Goal: Contribute content: Add original content to the website for others to see

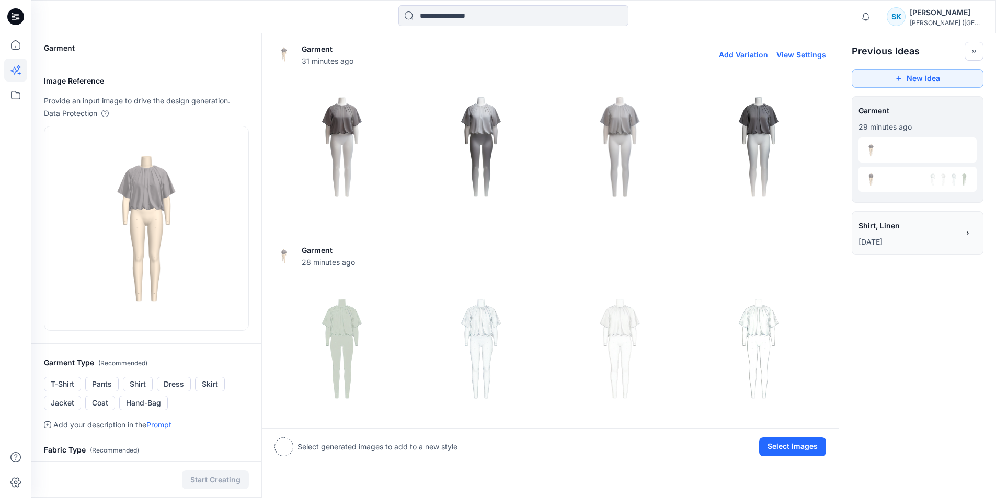
click at [482, 122] on img at bounding box center [481, 147] width 134 height 134
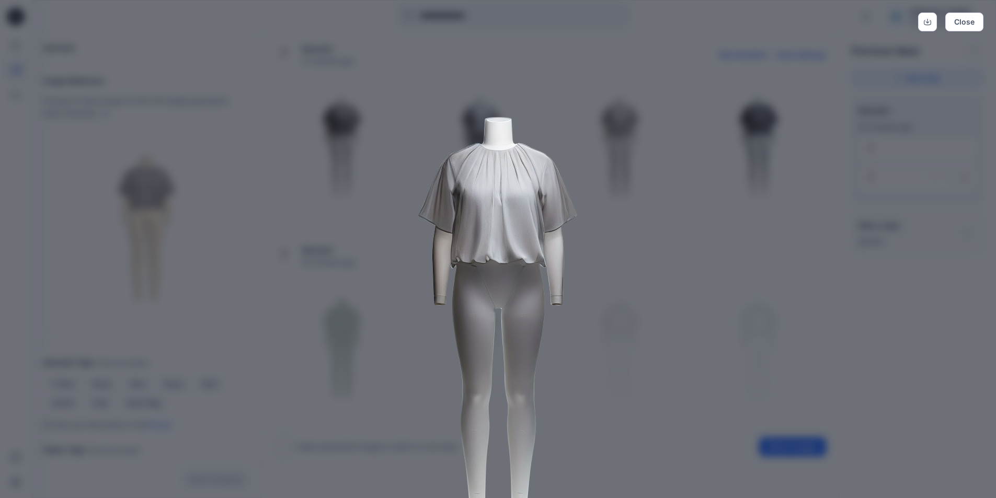
click at [618, 293] on img at bounding box center [499, 316] width 536 height 536
drag, startPoint x: 689, startPoint y: 229, endPoint x: 714, endPoint y: 219, distance: 26.8
click at [690, 229] on img at bounding box center [499, 316] width 536 height 536
click at [964, 20] on button "Close" at bounding box center [965, 22] width 38 height 19
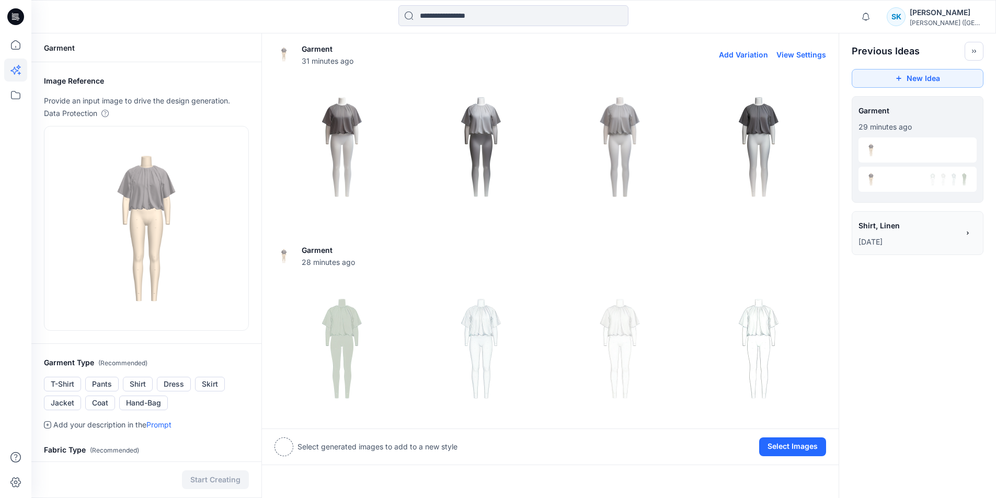
click at [755, 124] on img at bounding box center [759, 147] width 134 height 134
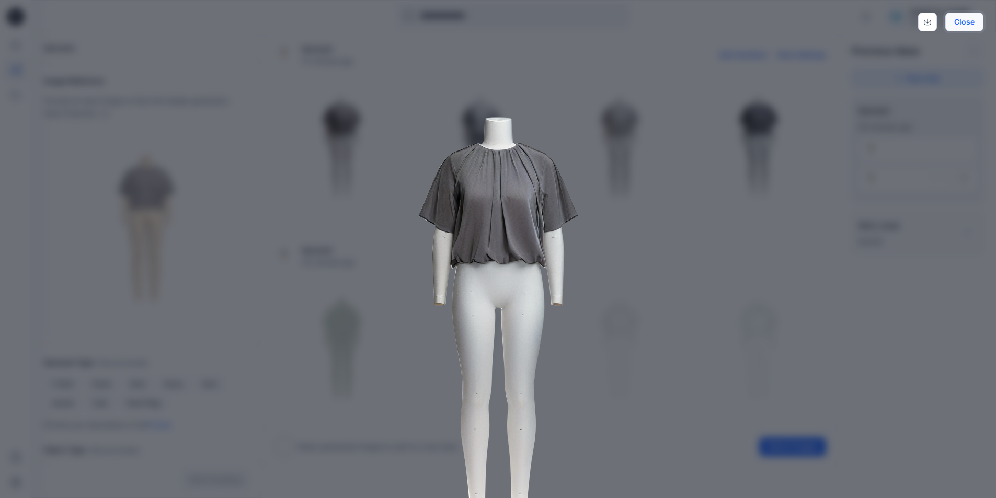
click at [971, 24] on button "Close" at bounding box center [965, 22] width 38 height 19
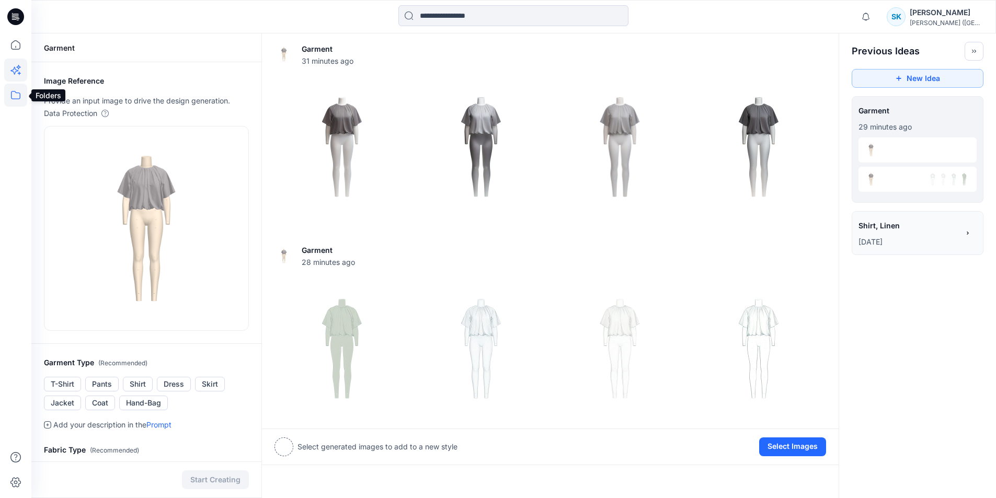
click at [16, 92] on icon at bounding box center [15, 95] width 23 height 23
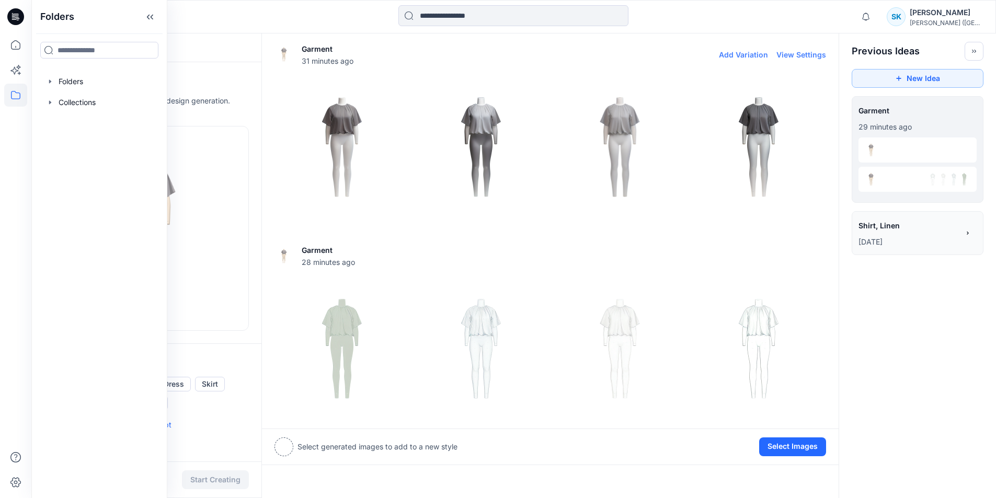
click at [273, 141] on div "Garment 31 minutes ago Add Variation View Settings" at bounding box center [550, 132] width 577 height 189
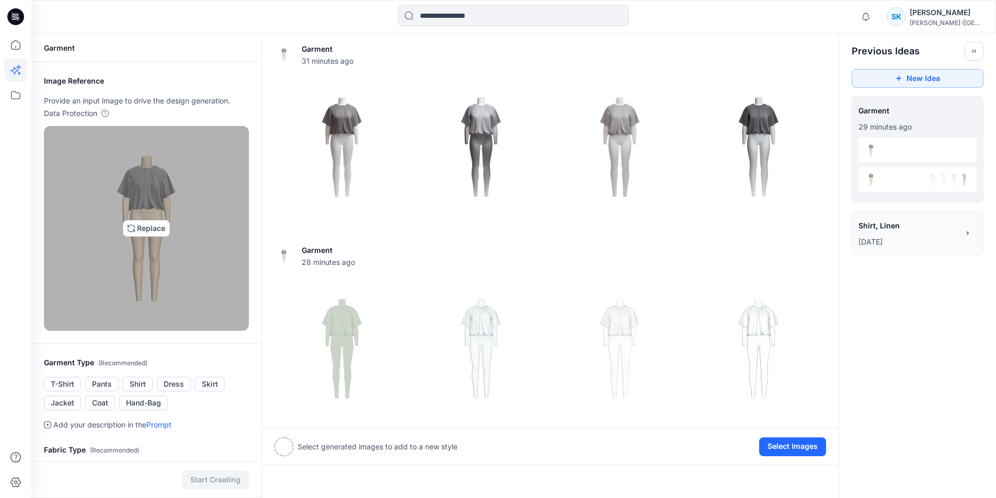
click at [174, 164] on img at bounding box center [147, 229] width 196 height 196
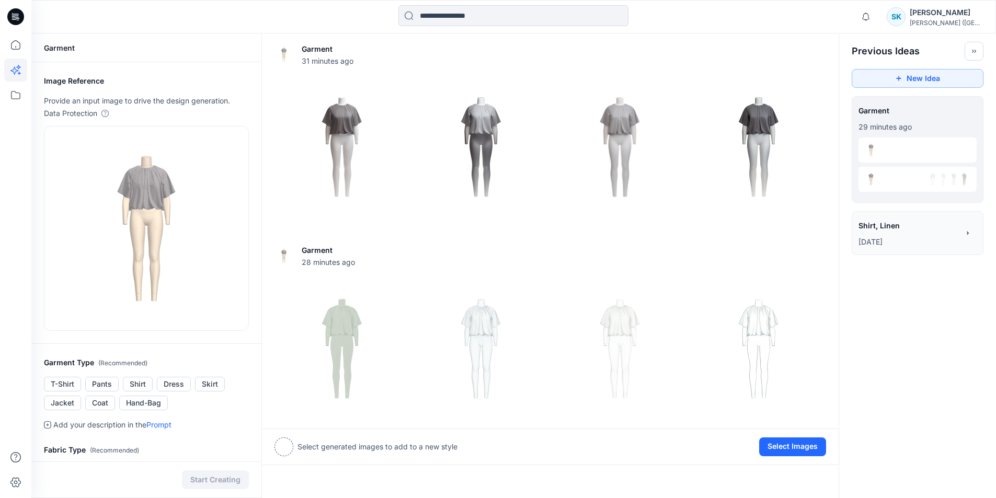
click at [56, 47] on div "Garment" at bounding box center [146, 47] width 230 height 29
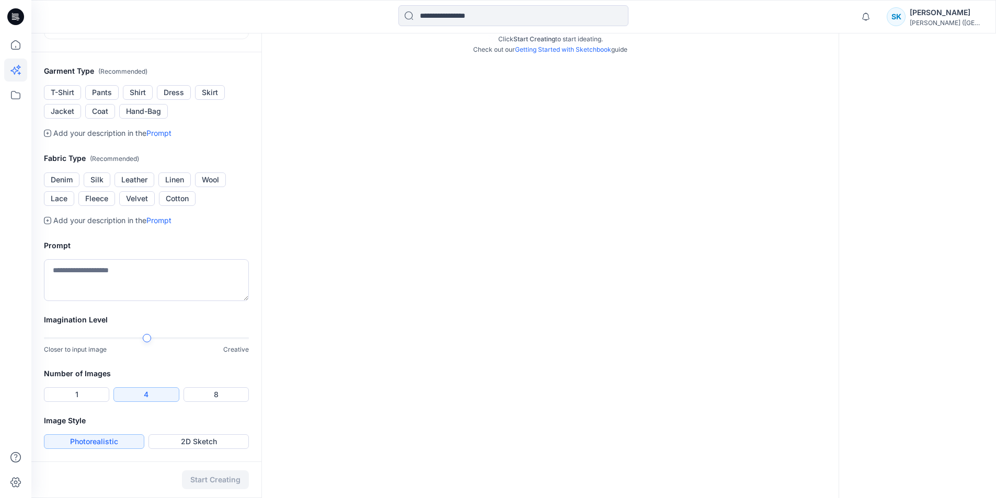
scroll to position [49, 0]
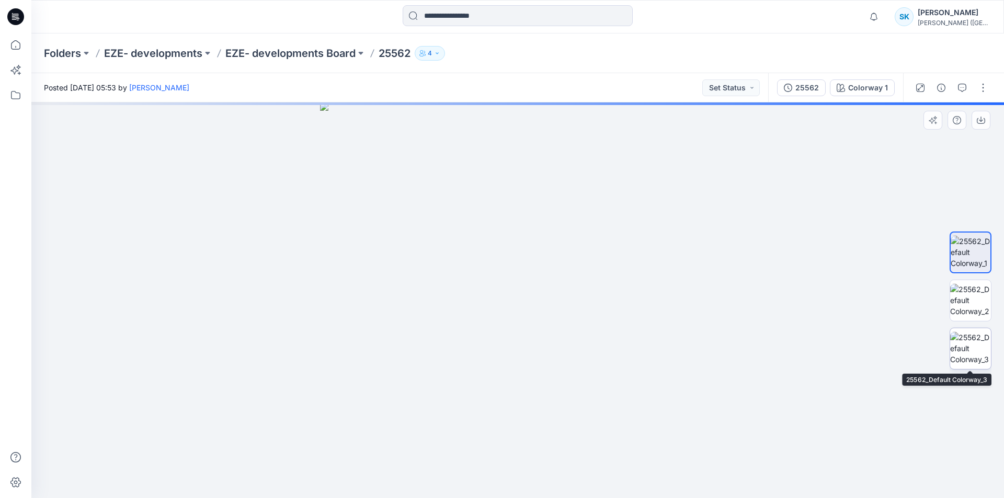
click at [979, 338] on img at bounding box center [970, 348] width 41 height 33
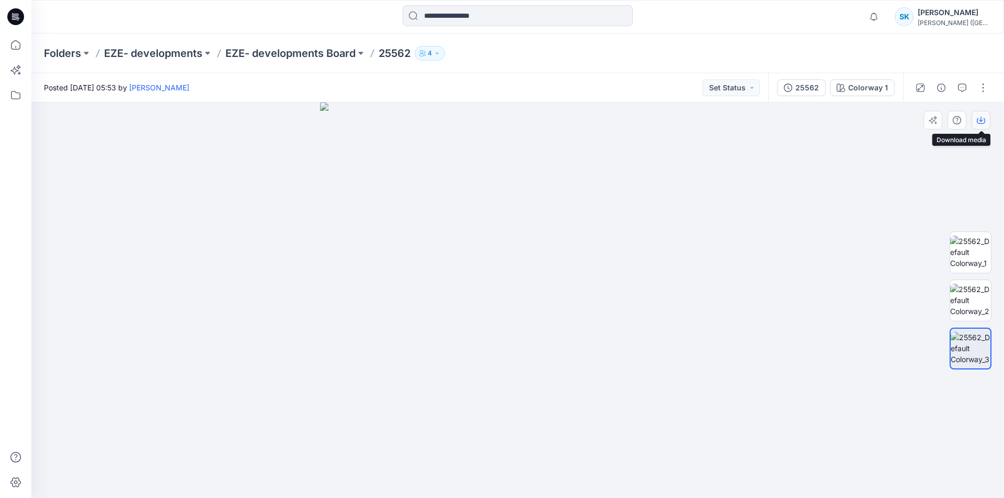
click at [978, 118] on icon "button" at bounding box center [981, 121] width 8 height 6
click at [511, 208] on img at bounding box center [518, 301] width 396 height 396
